Goal: Information Seeking & Learning: Compare options

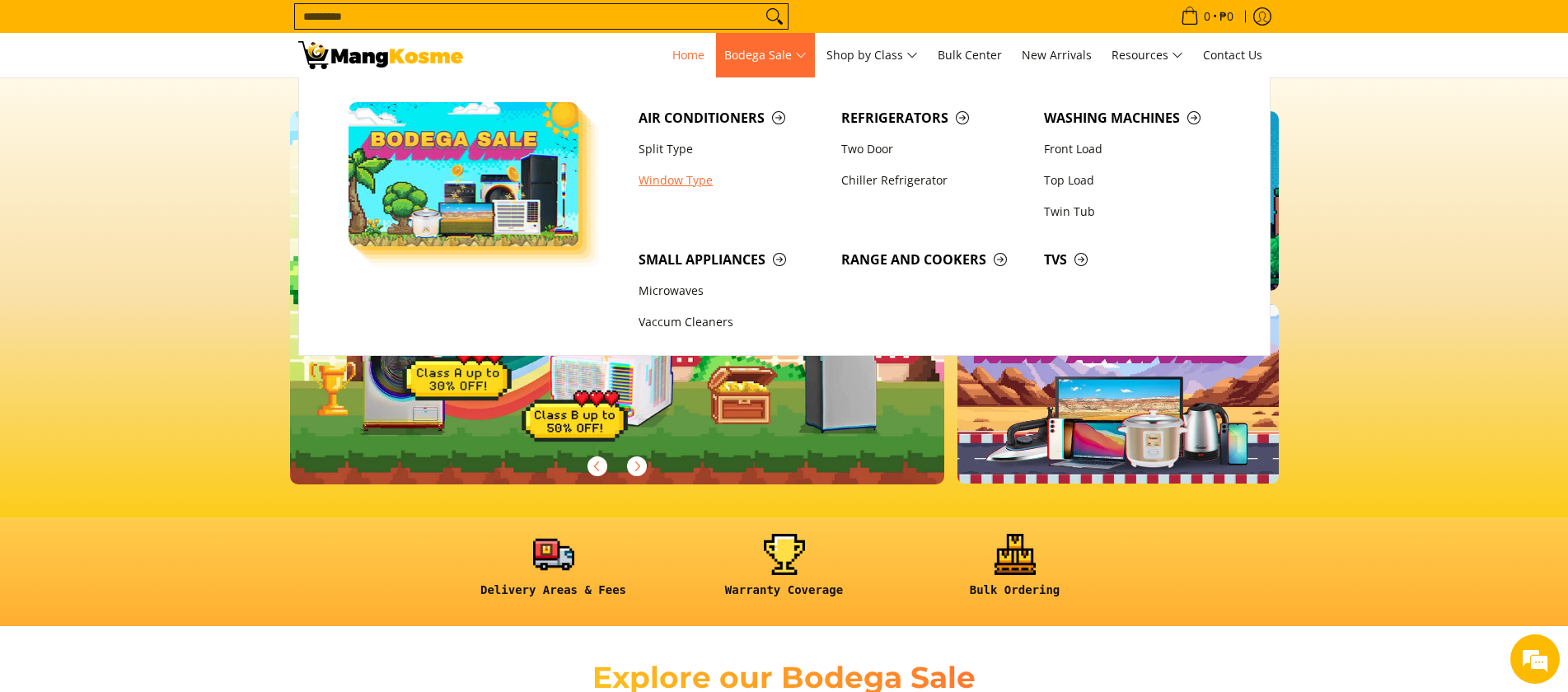
click at [706, 181] on link "Window Type" at bounding box center [731, 181] width 203 height 31
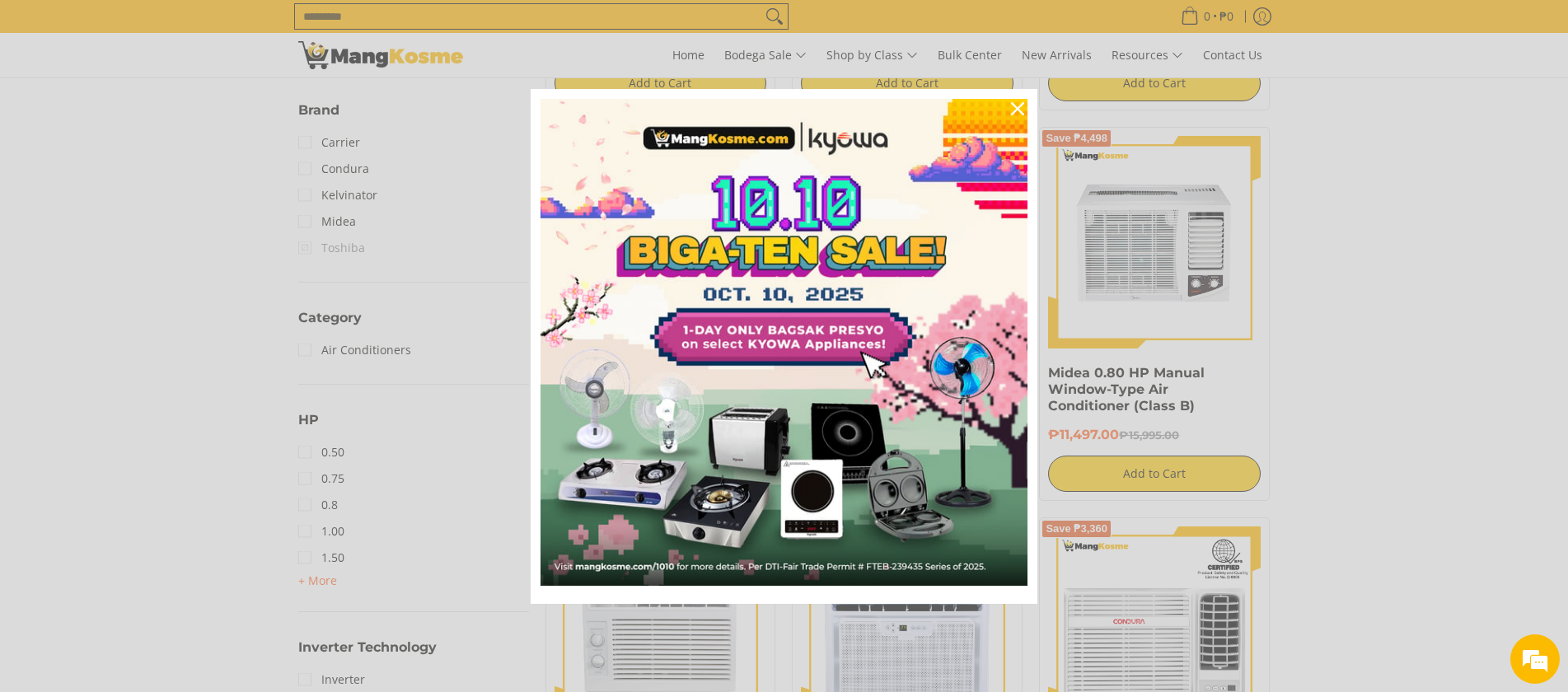
scroll to position [494, 0]
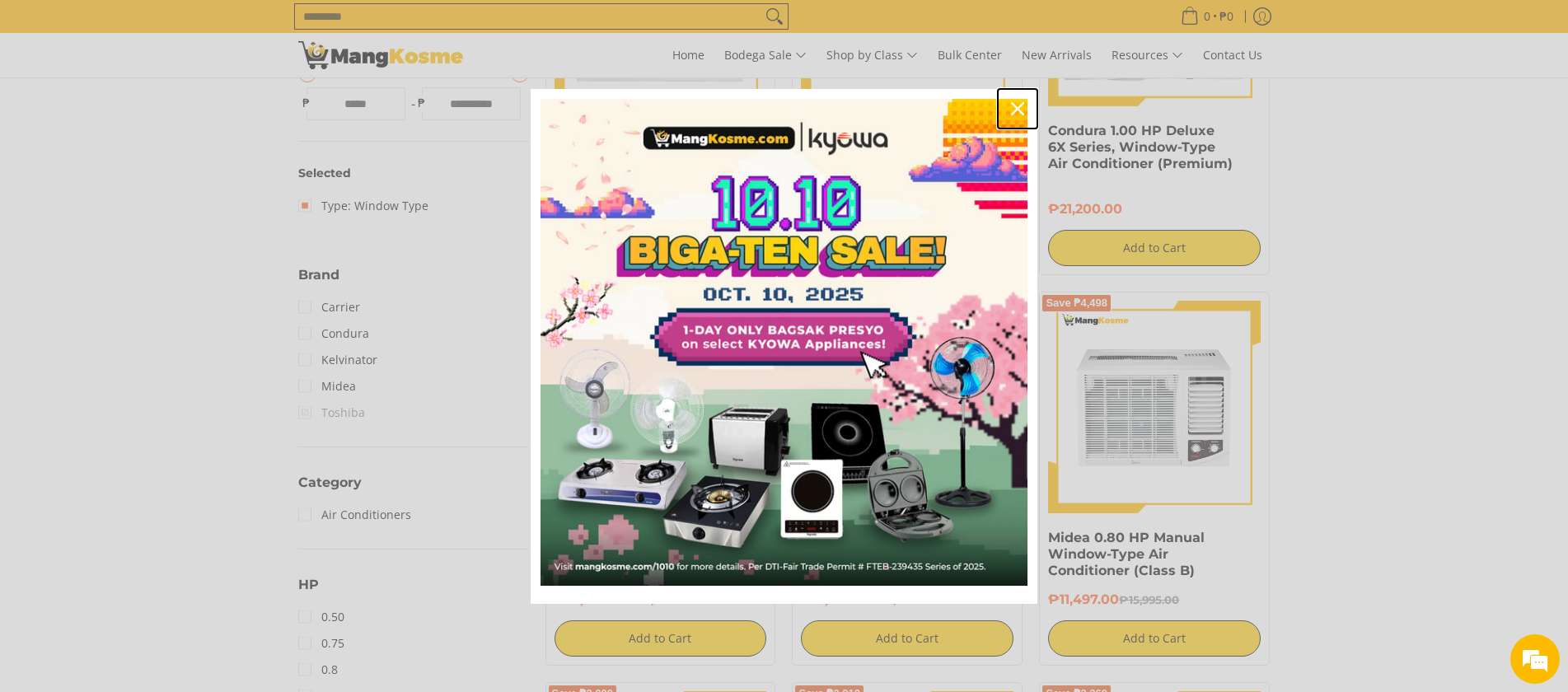
click at [1019, 109] on icon "close icon" at bounding box center [1017, 108] width 13 height 13
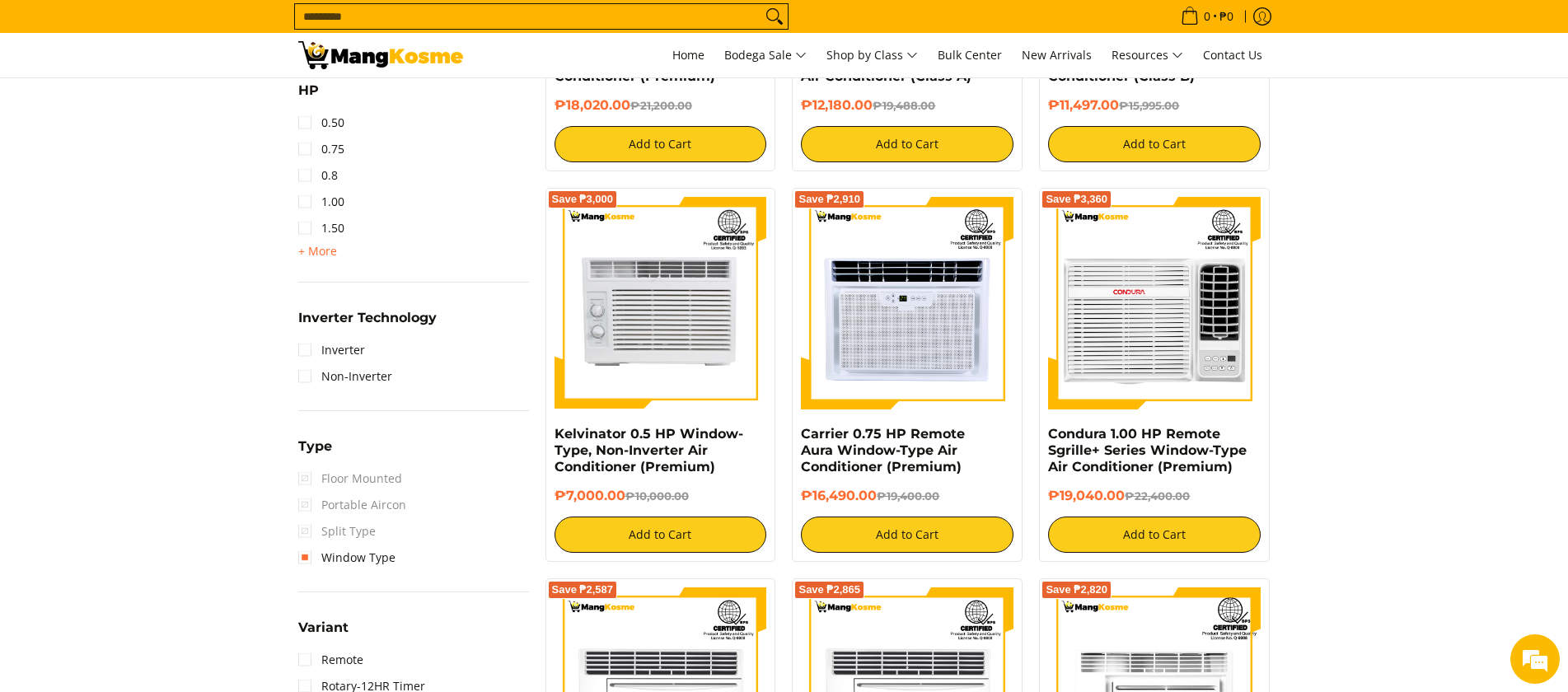
scroll to position [824, 0]
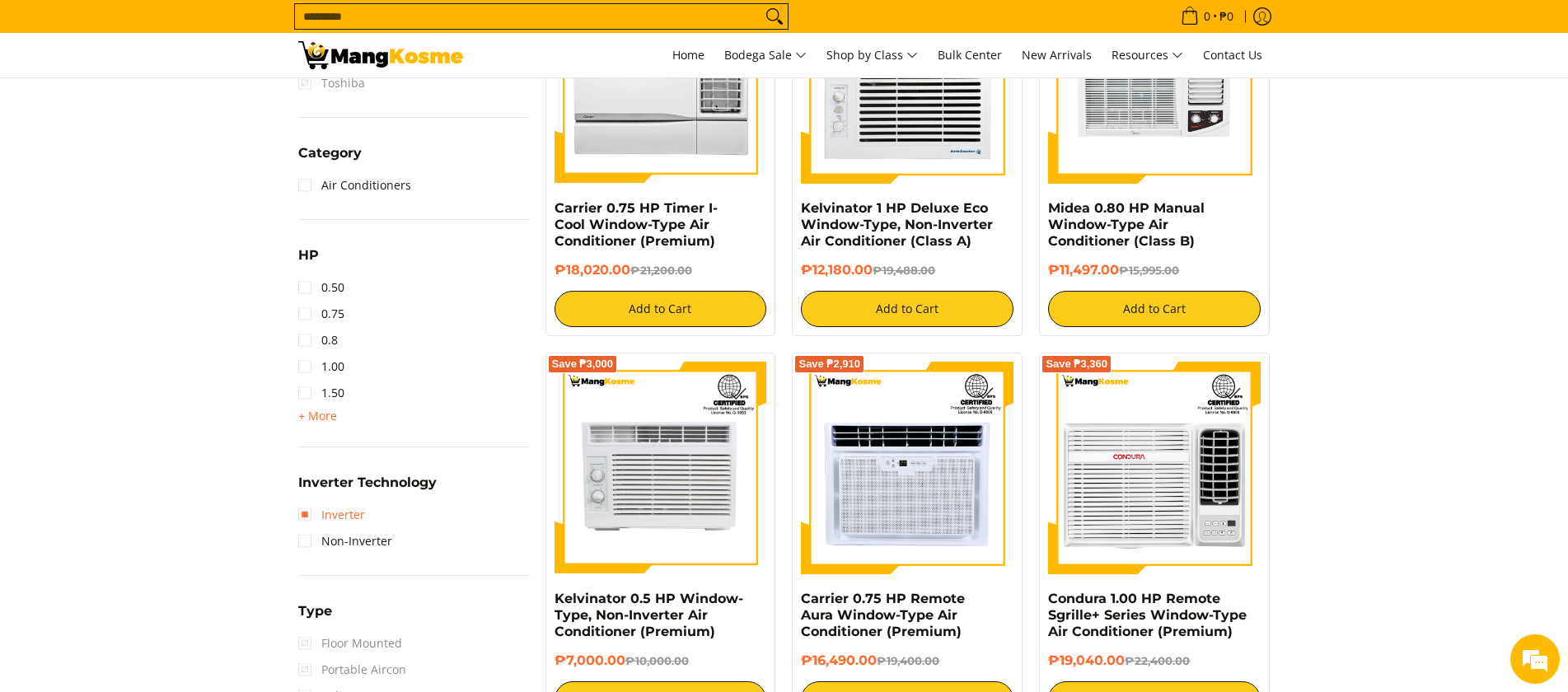
click at [303, 515] on link "Inverter" at bounding box center [331, 514] width 67 height 27
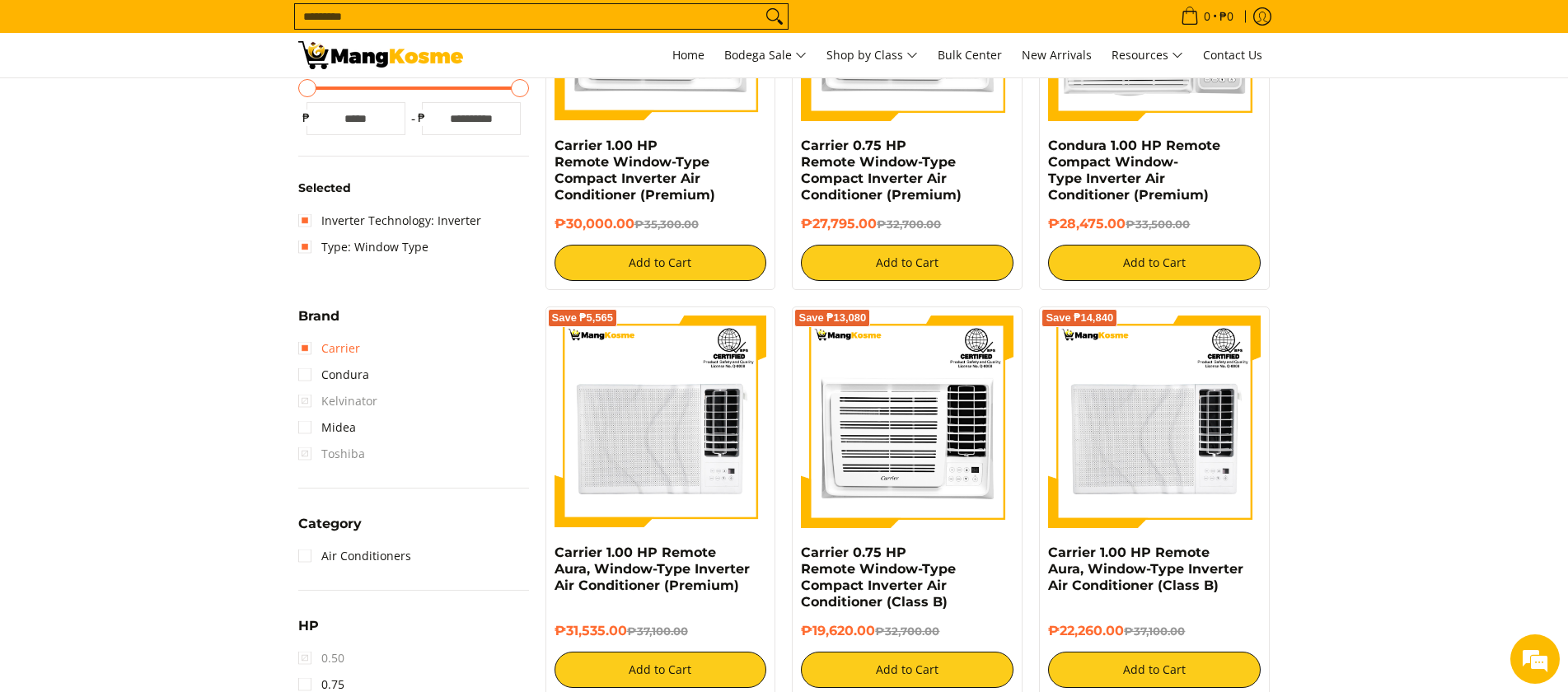
scroll to position [726, 0]
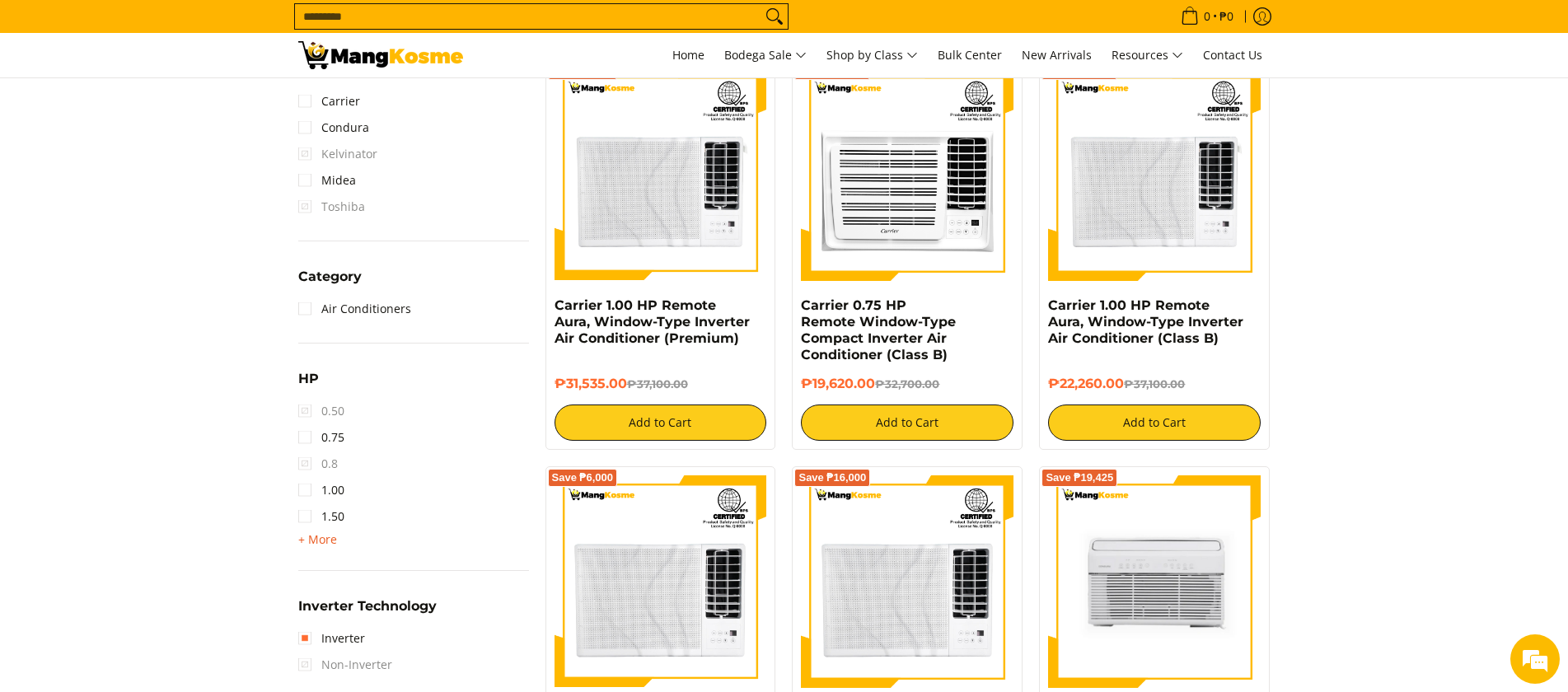
click at [308, 538] on span "+ More" at bounding box center [317, 539] width 38 height 13
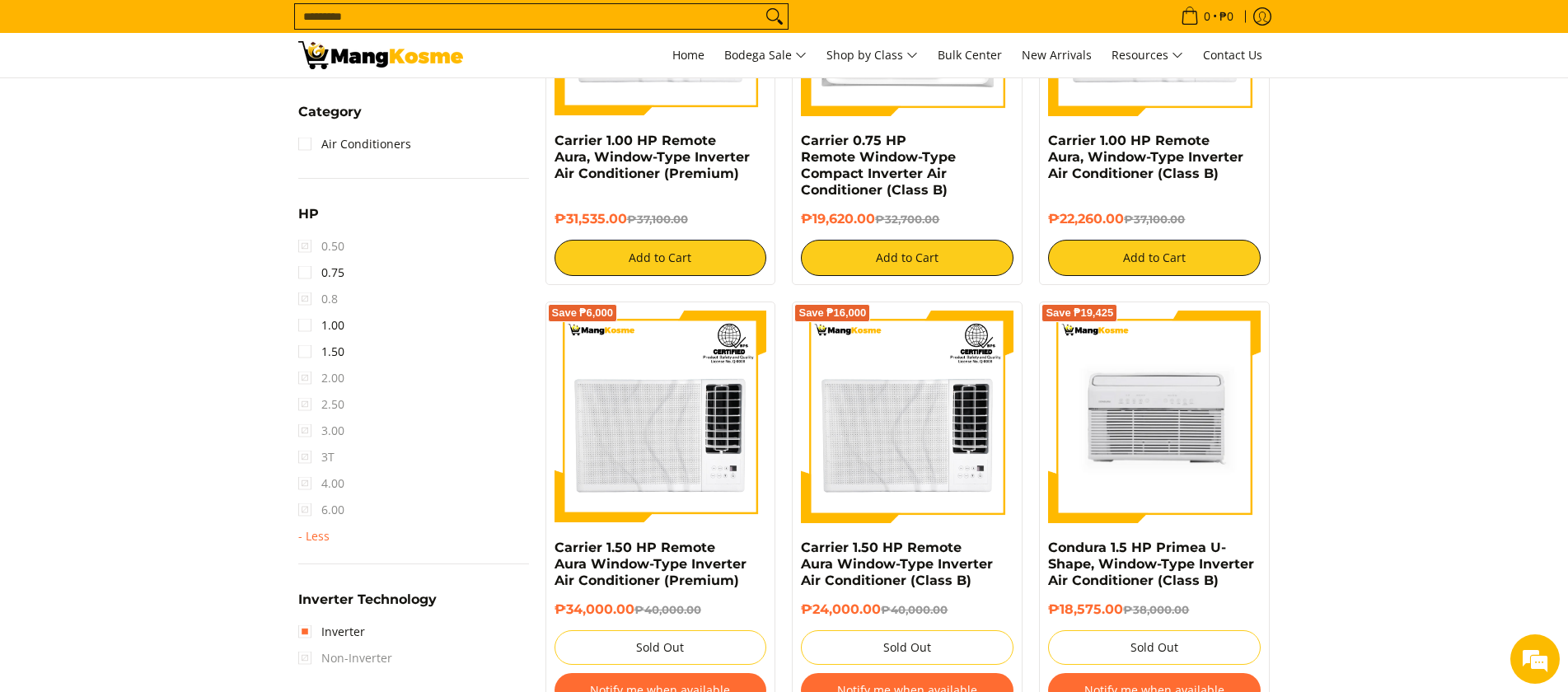
click at [313, 375] on span "2.00" at bounding box center [320, 377] width 46 height 27
click at [307, 383] on span "2.00" at bounding box center [320, 377] width 46 height 27
click at [305, 377] on span "2.00" at bounding box center [320, 377] width 46 height 27
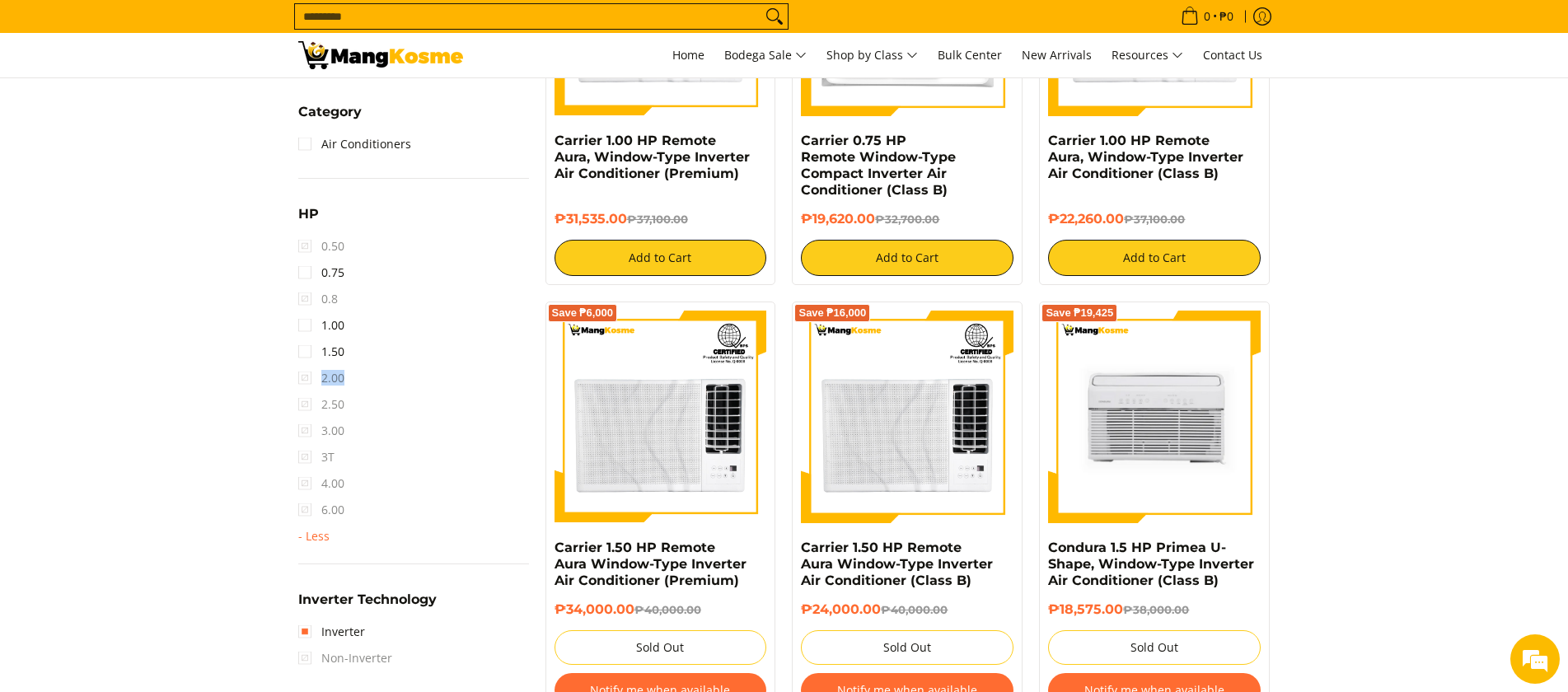
click at [305, 377] on span "2.00" at bounding box center [320, 377] width 46 height 27
click at [367, 376] on li "2.00" at bounding box center [413, 377] width 231 height 27
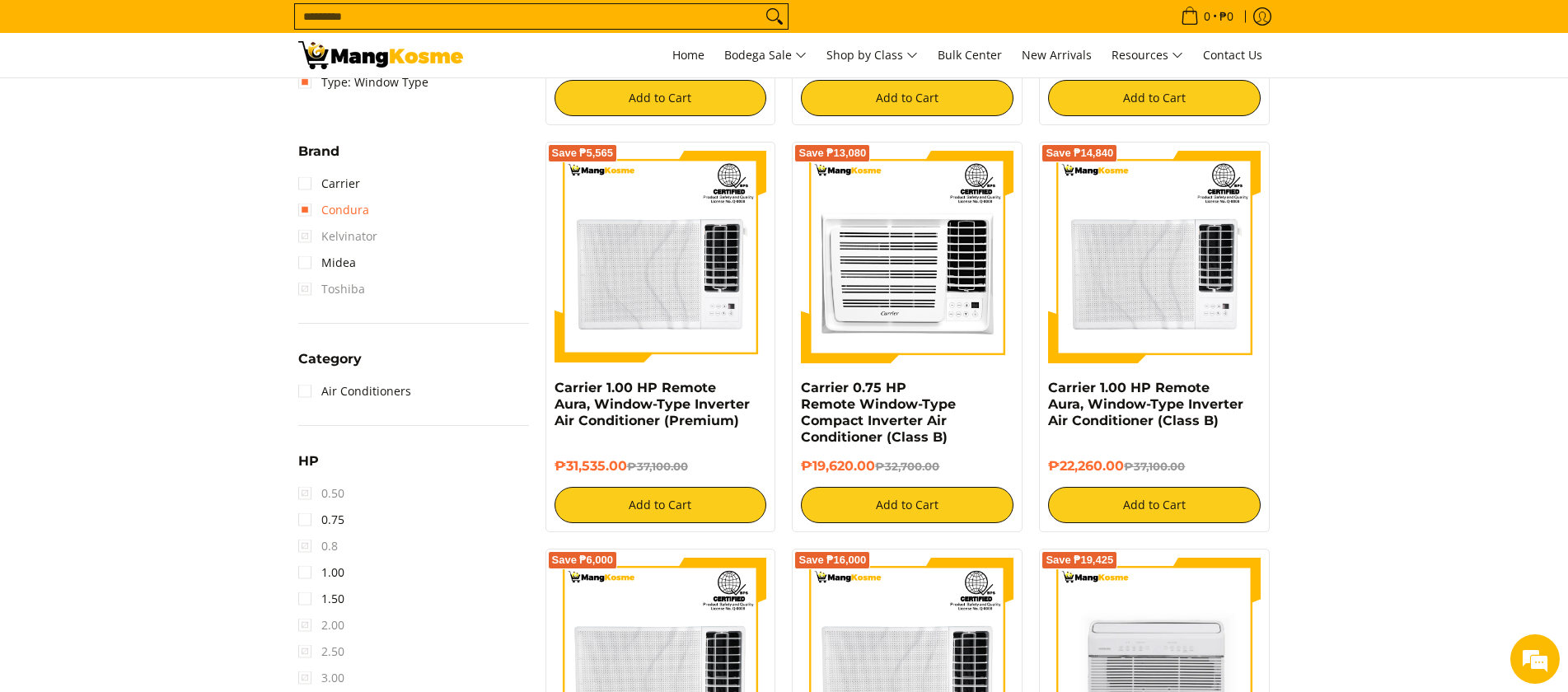
click at [309, 207] on link "Condura" at bounding box center [333, 209] width 71 height 27
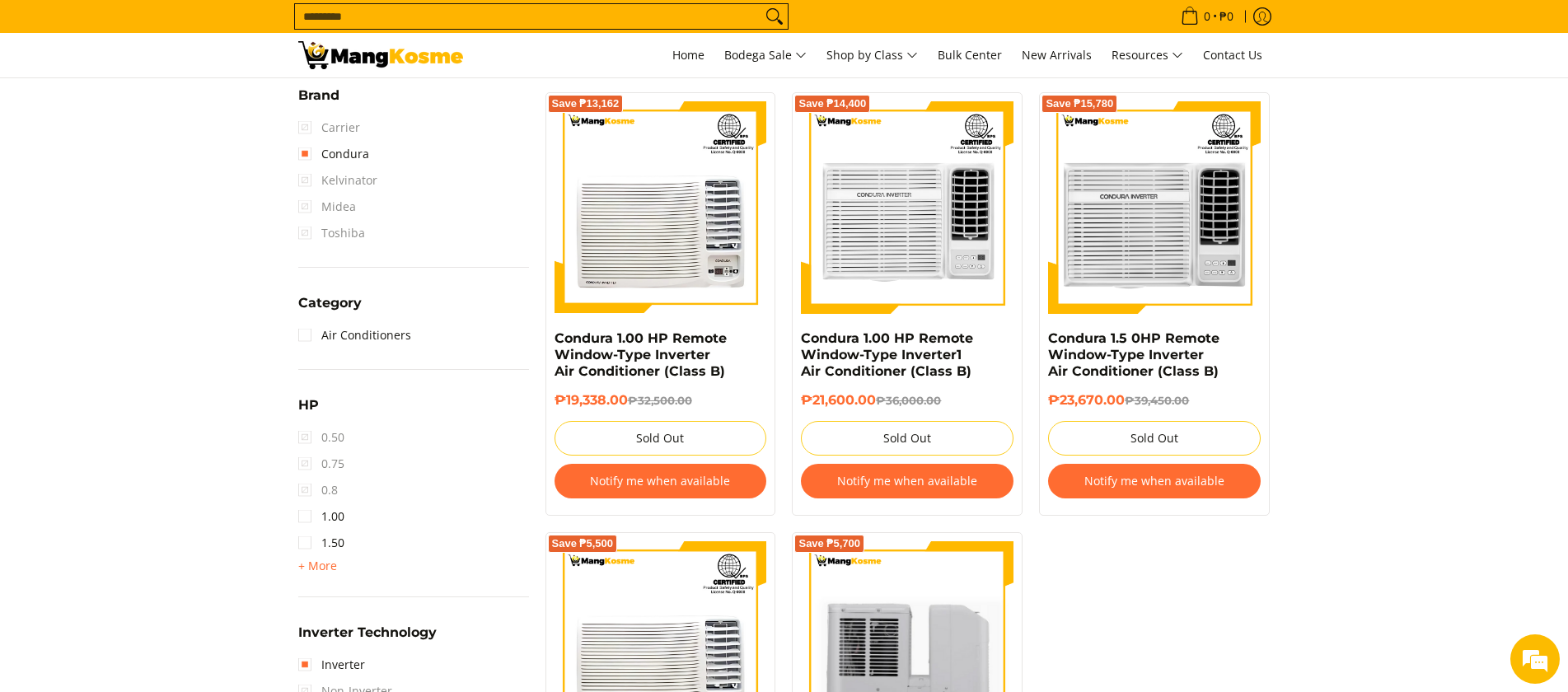
scroll to position [1138, 0]
